Goal: Task Accomplishment & Management: Use online tool/utility

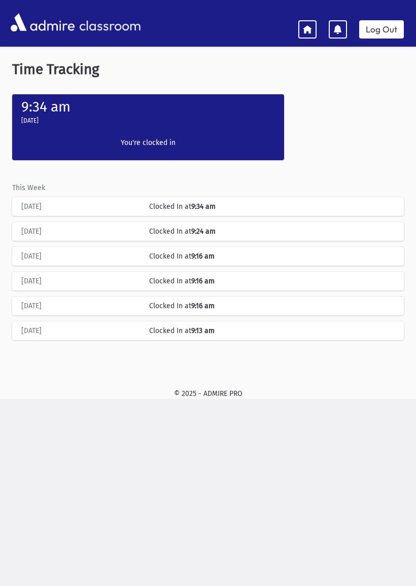
click at [302, 22] on link at bounding box center [307, 29] width 18 height 18
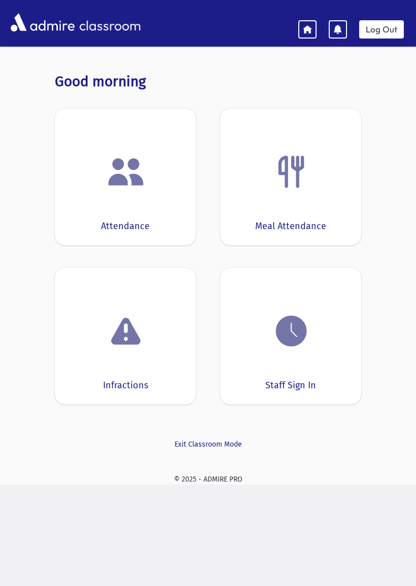
click at [382, 21] on link "Log Out" at bounding box center [381, 29] width 45 height 18
click at [286, 329] on img at bounding box center [291, 331] width 39 height 39
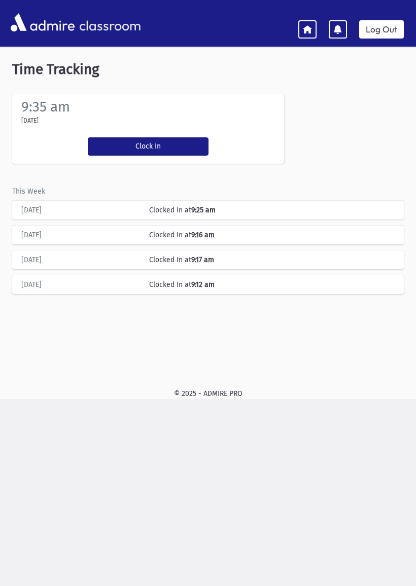
click at [114, 147] on button "Clock In" at bounding box center [148, 146] width 121 height 18
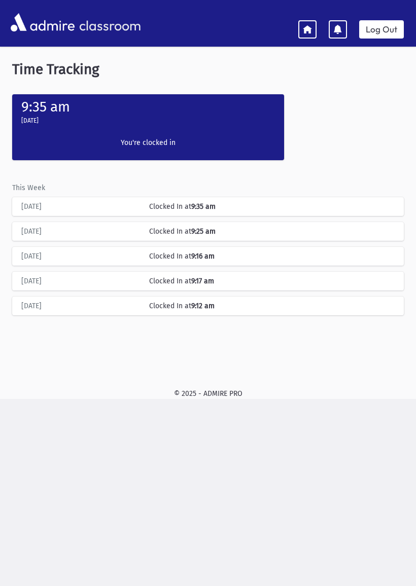
click at [308, 31] on icon at bounding box center [307, 28] width 9 height 9
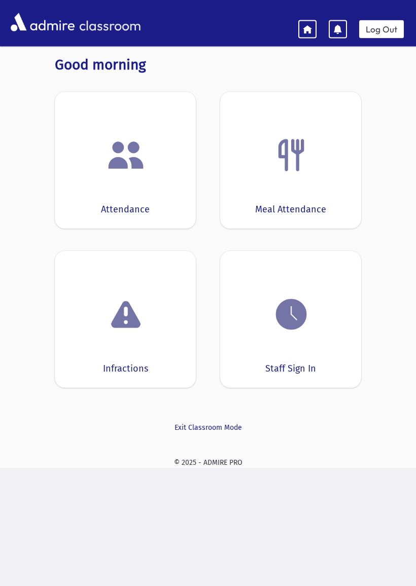
scroll to position [17, 0]
click at [119, 141] on img at bounding box center [125, 154] width 39 height 39
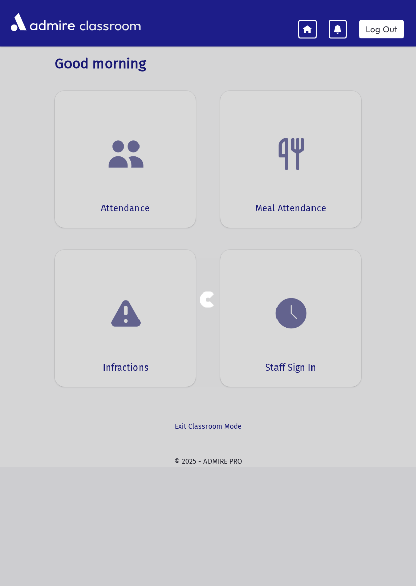
scroll to position [18, 0]
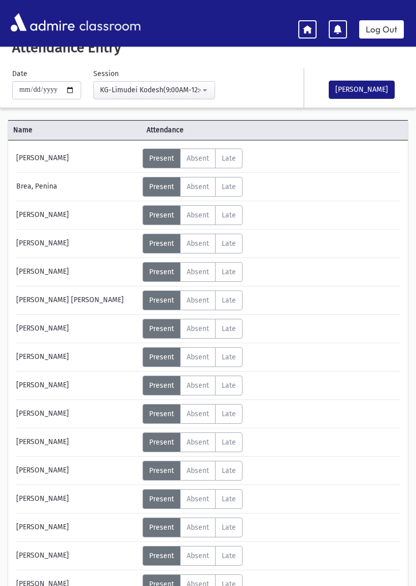
click at [197, 301] on span "Absent" at bounding box center [198, 300] width 22 height 9
click at [358, 86] on button "[PERSON_NAME]" at bounding box center [361, 90] width 66 height 18
